Goal: Information Seeking & Learning: Compare options

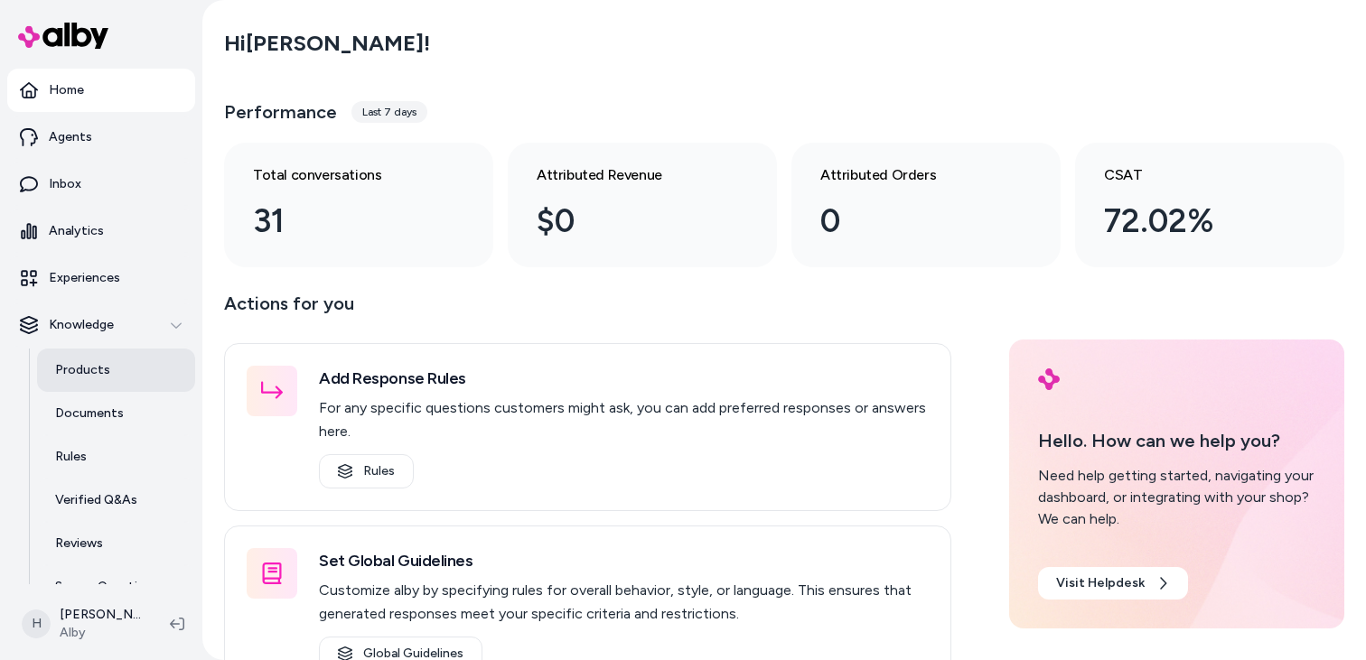
click at [119, 368] on link "Products" at bounding box center [116, 370] width 158 height 43
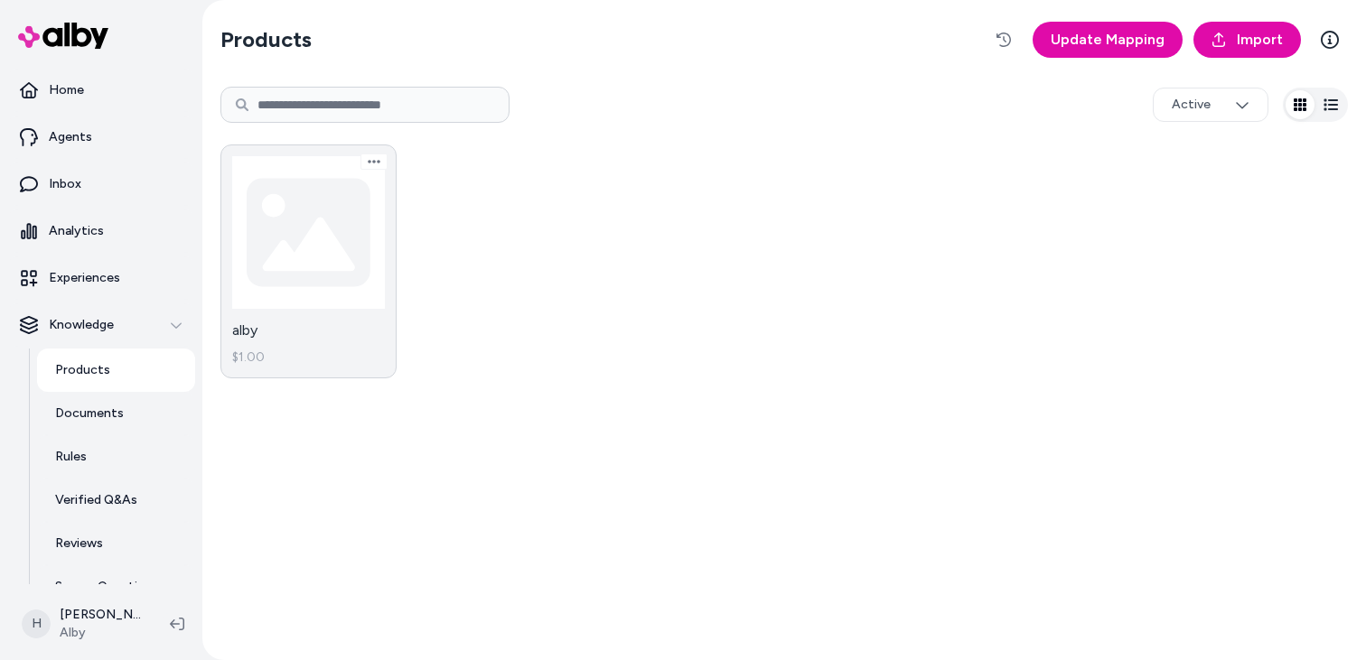
click at [335, 259] on link "alby $1.00" at bounding box center [308, 262] width 176 height 234
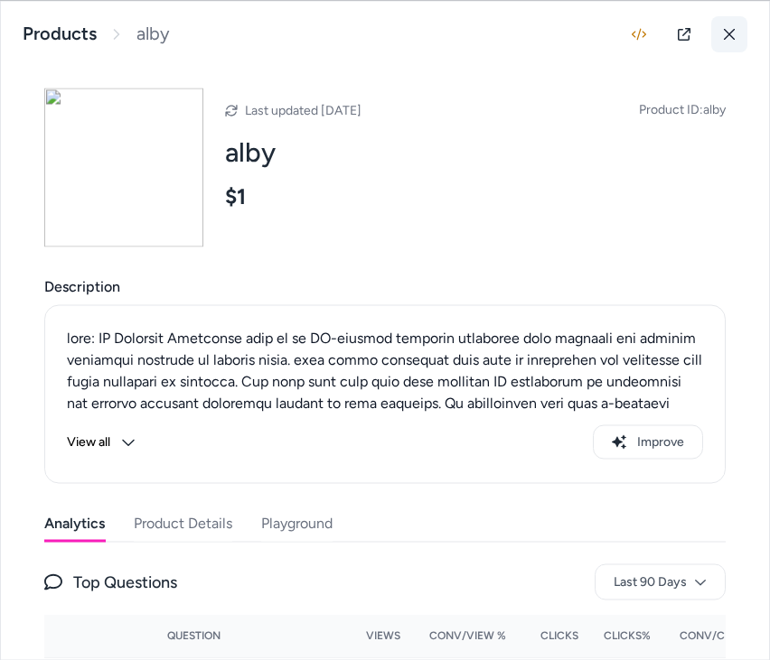
click at [721, 15] on button at bounding box center [729, 33] width 36 height 36
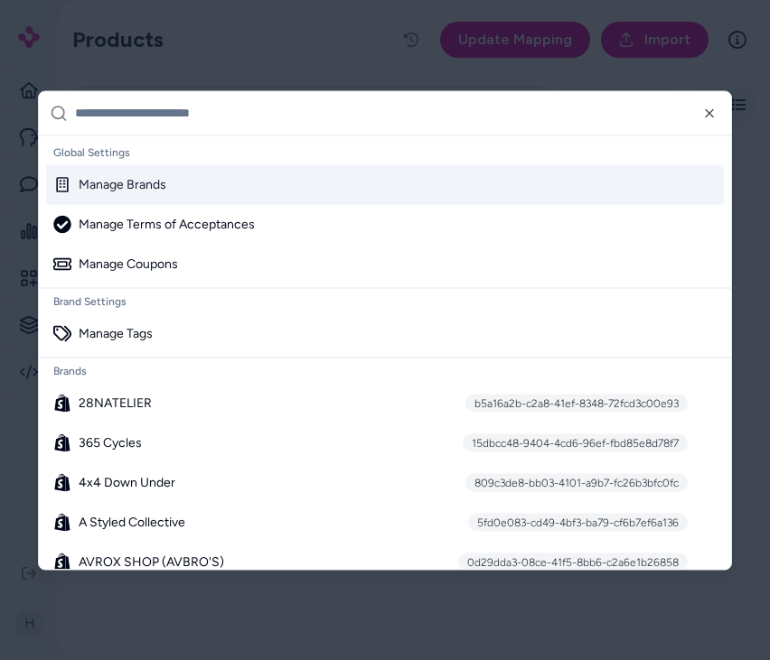
click at [406, 68] on div at bounding box center [385, 330] width 770 height 660
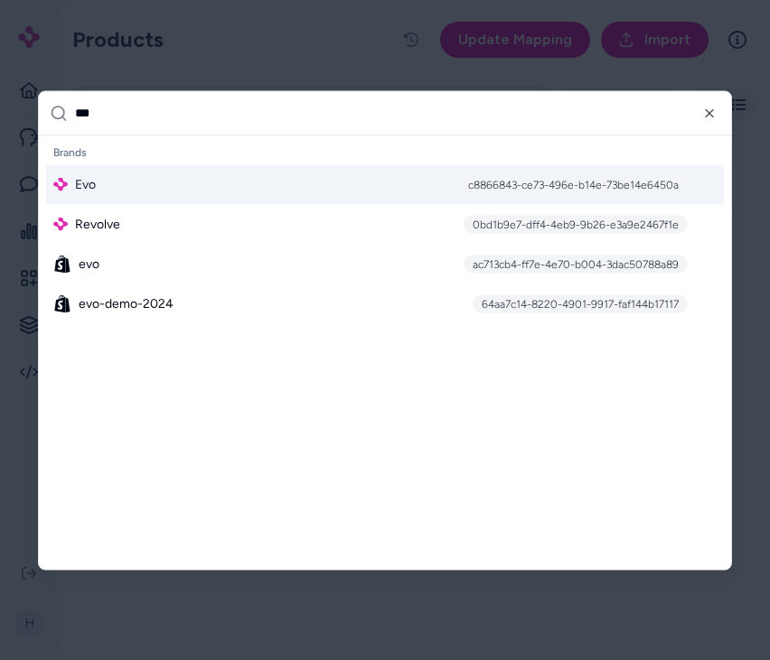
type input "***"
click at [251, 186] on div "Evo c8866843-ce73-496e-b14e-73be14e6450a" at bounding box center [385, 184] width 678 height 40
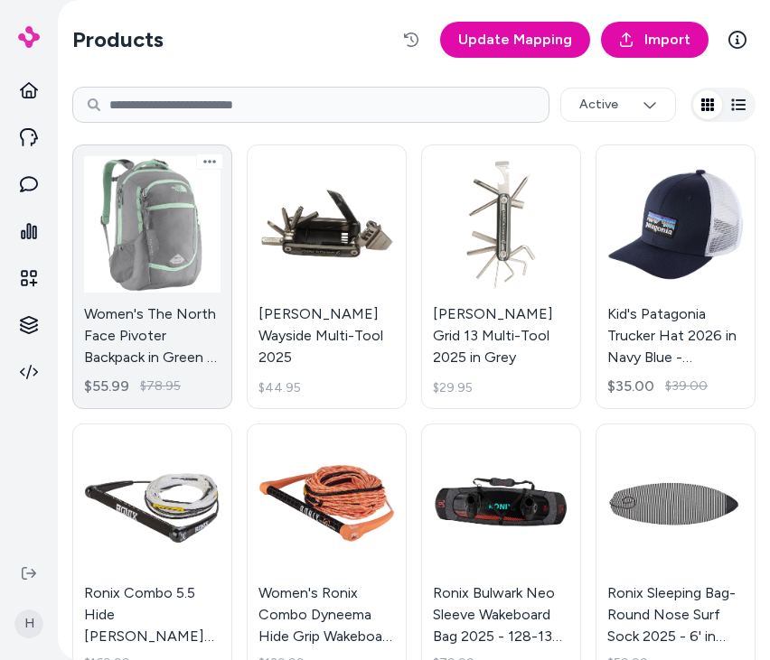
click at [171, 253] on link "Women's The North Face Pivoter Backpack in Green - Polyester $55.99 $78.95" at bounding box center [152, 277] width 160 height 265
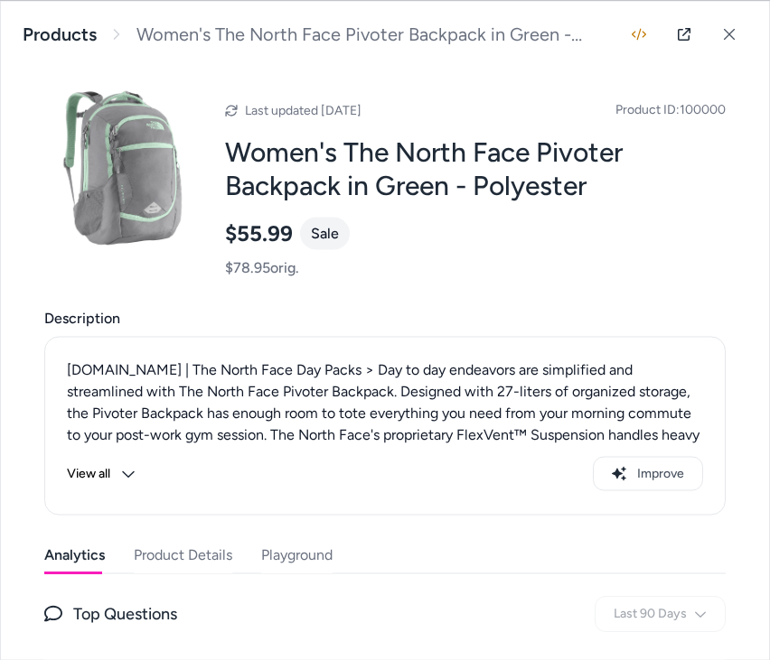
scroll to position [196, 0]
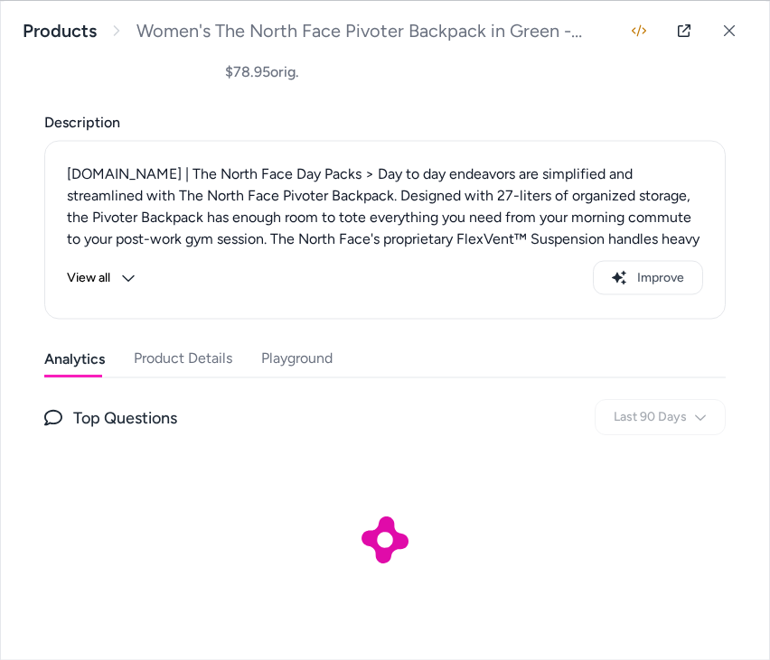
click at [302, 354] on button "Playground" at bounding box center [296, 359] width 71 height 36
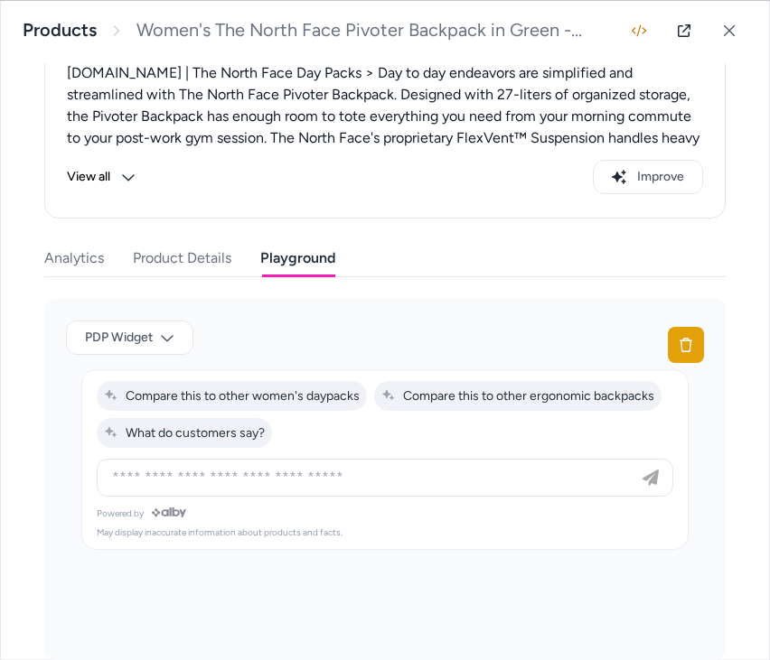
scroll to position [326, 0]
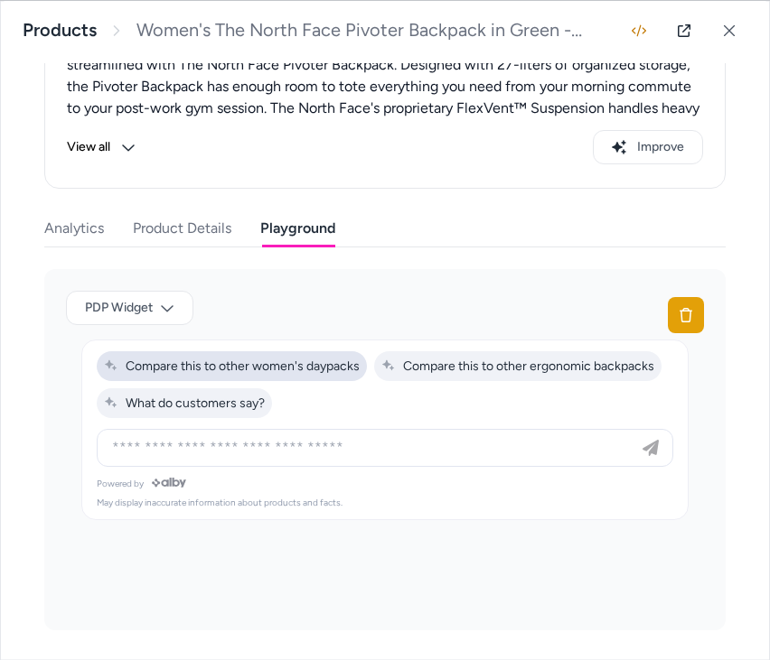
click at [314, 365] on span "Compare this to other women's daypacks" at bounding box center [232, 366] width 256 height 15
type input "**********"
